Goal: Communication & Community: Answer question/provide support

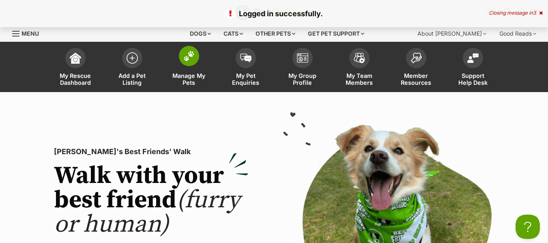
click at [187, 80] on span "Manage My Pets" at bounding box center [189, 79] width 37 height 14
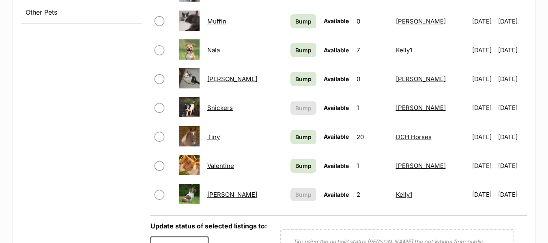
scroll to position [487, 0]
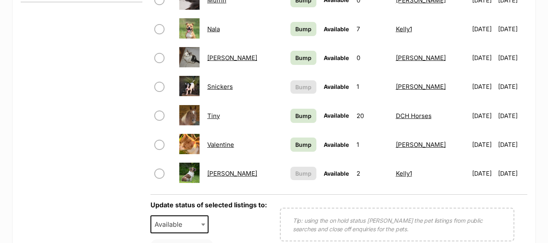
click at [223, 174] on link "Woody" at bounding box center [232, 174] width 50 height 8
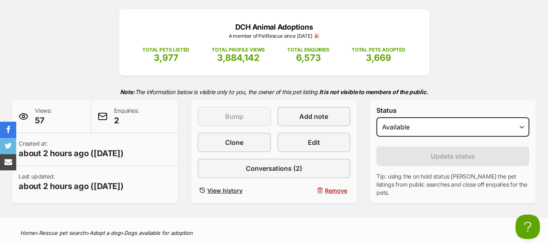
scroll to position [162, 0]
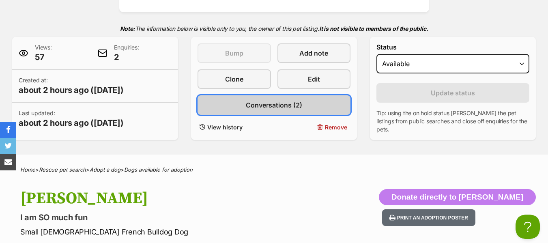
click at [265, 107] on span "Conversations (2)" at bounding box center [274, 105] width 56 height 10
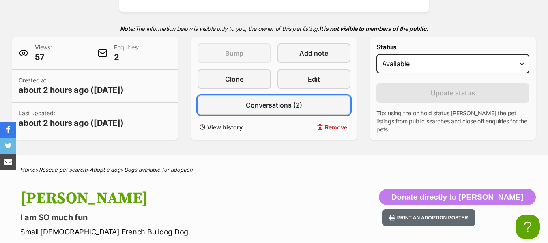
scroll to position [0, 0]
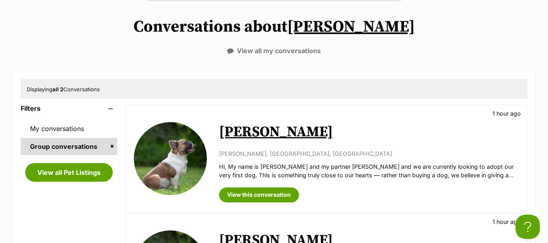
scroll to position [203, 0]
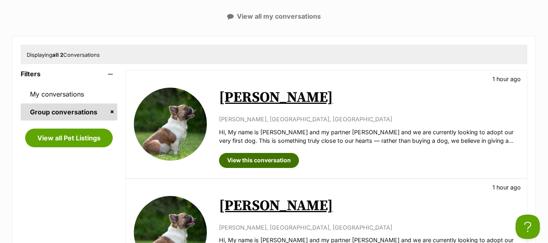
click at [256, 161] on link "View this conversation" at bounding box center [259, 160] width 80 height 15
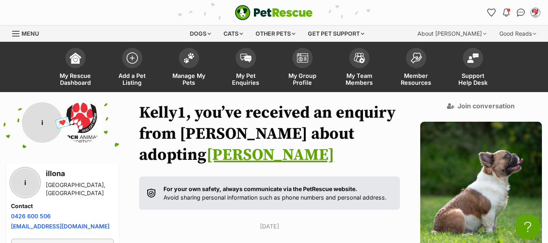
click at [14, 30] on div "Menu" at bounding box center [16, 33] width 8 height 6
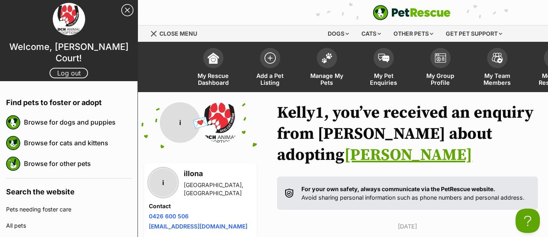
click at [62, 68] on link "Log out" at bounding box center [69, 73] width 39 height 11
